Goal: Transaction & Acquisition: Purchase product/service

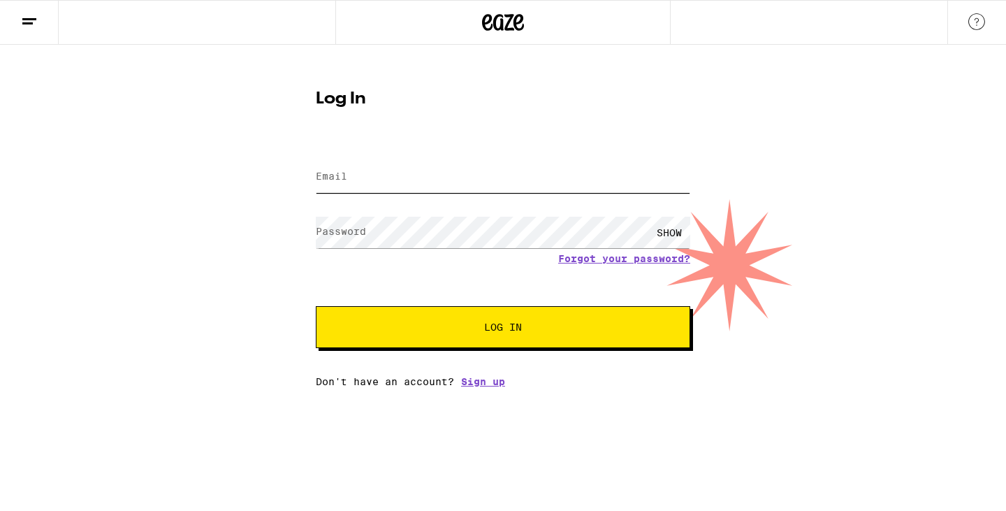
type input "[PERSON_NAME][EMAIL_ADDRESS][PERSON_NAME][DOMAIN_NAME]"
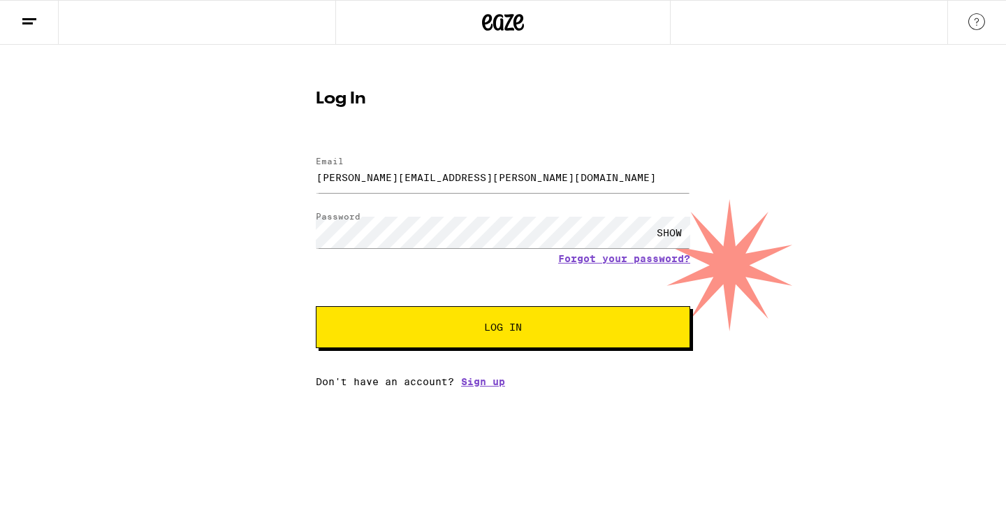
click at [483, 325] on span "Log In" at bounding box center [502, 327] width 261 height 10
